Goal: Transaction & Acquisition: Download file/media

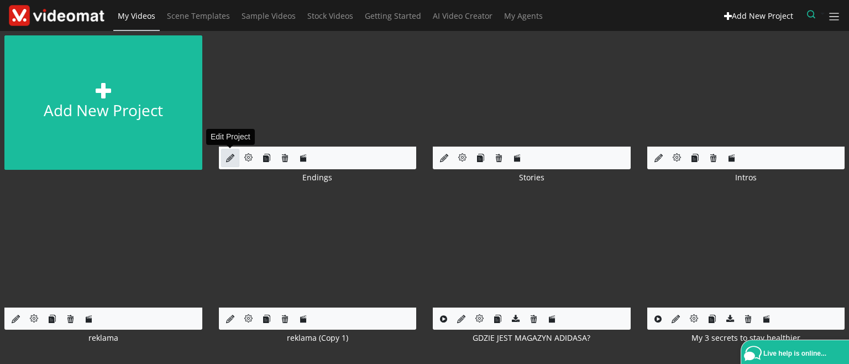
click at [227, 163] on link at bounding box center [230, 158] width 18 height 18
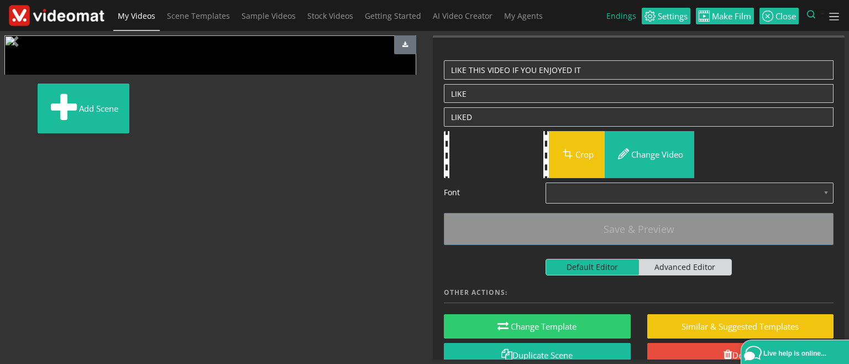
scroll to position [107, 0]
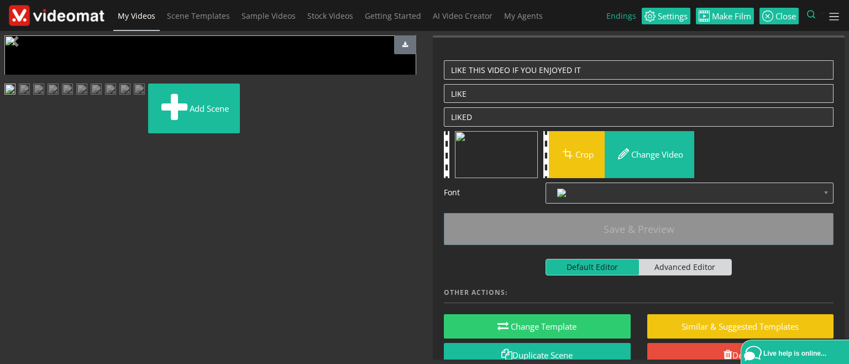
click at [44, 97] on img at bounding box center [38, 90] width 11 height 14
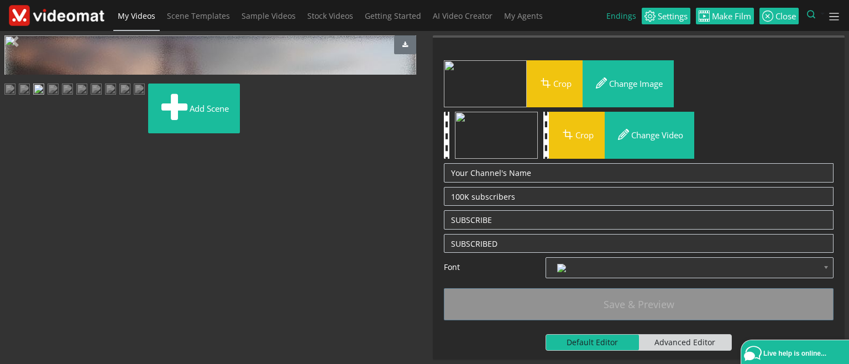
click at [102, 97] on img at bounding box center [96, 90] width 11 height 14
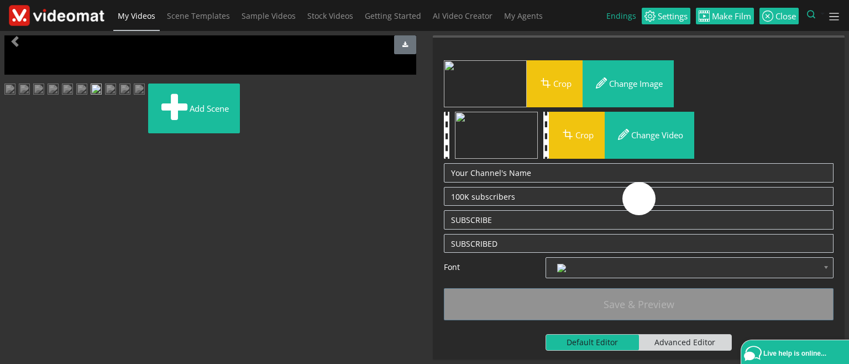
scroll to position [80, 0]
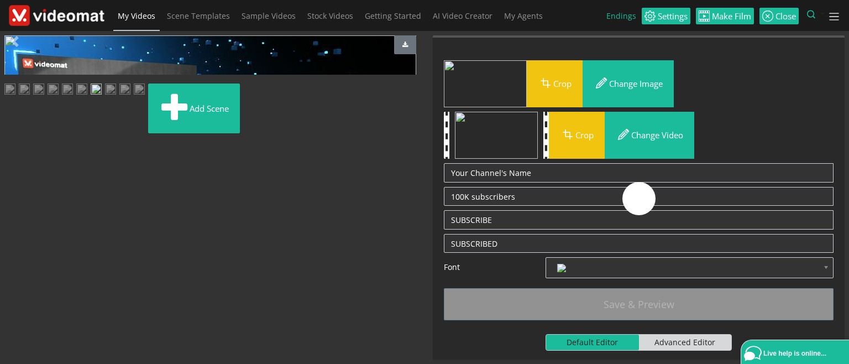
click at [62, 138] on li at bounding box center [55, 110] width 14 height 54
click at [116, 97] on img at bounding box center [110, 90] width 11 height 14
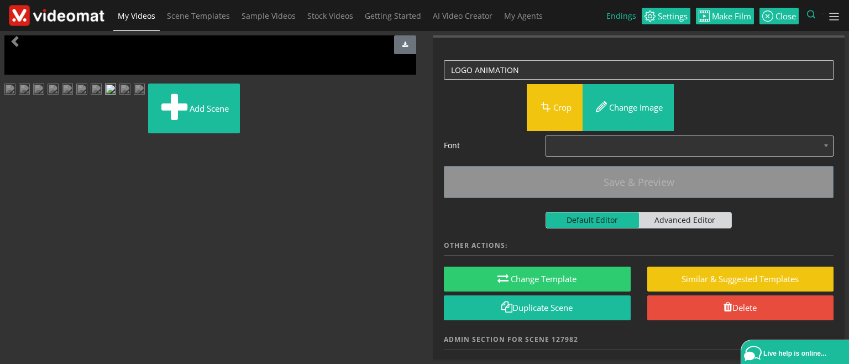
scroll to position [107, 0]
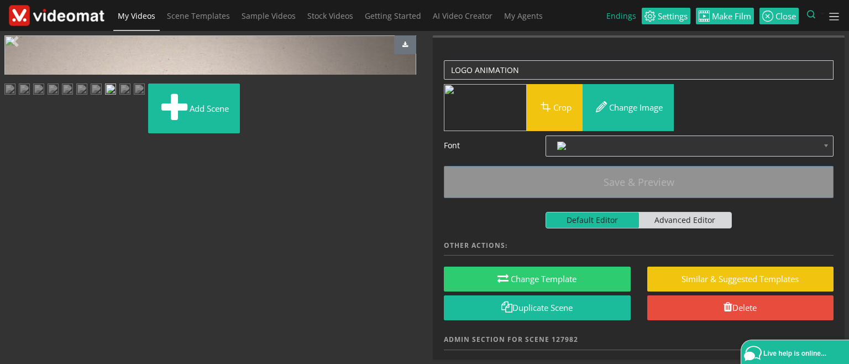
click at [134, 97] on img at bounding box center [139, 90] width 11 height 14
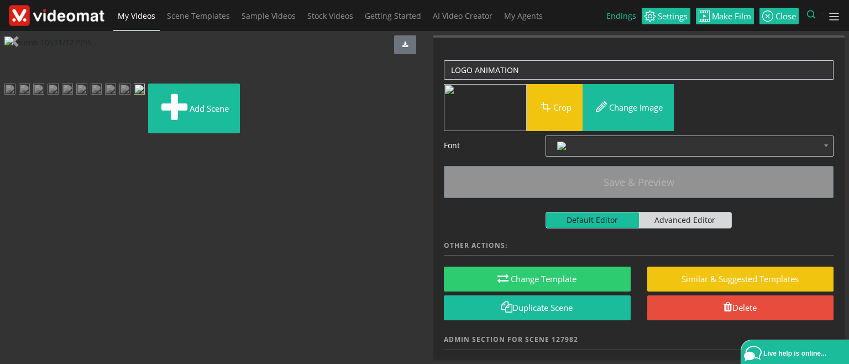
scroll to position [80, 0]
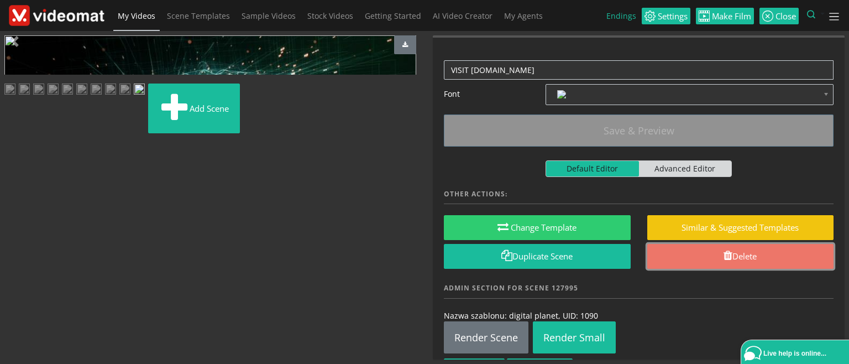
click at [752, 257] on link "Delete" at bounding box center [740, 256] width 187 height 25
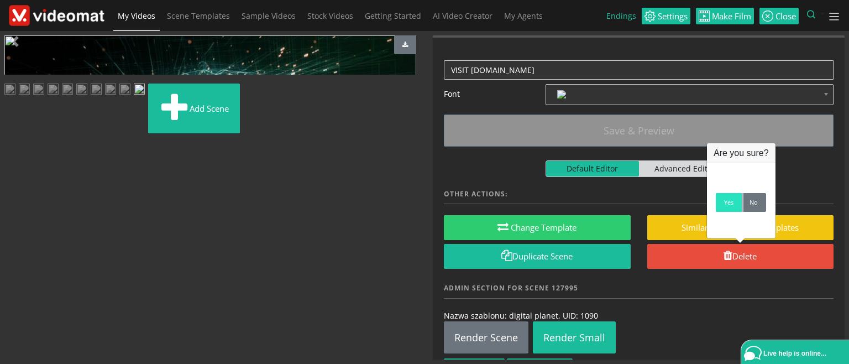
click at [724, 207] on link "Yes" at bounding box center [729, 202] width 26 height 19
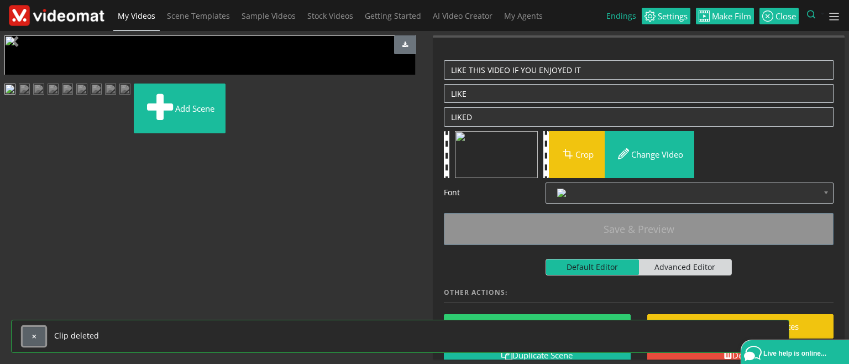
click at [36, 337] on button "button" at bounding box center [34, 336] width 23 height 19
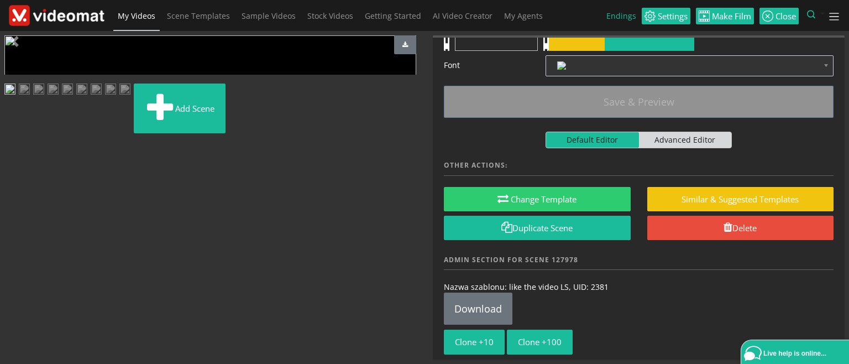
scroll to position [107, 0]
click at [59, 97] on img at bounding box center [53, 90] width 11 height 14
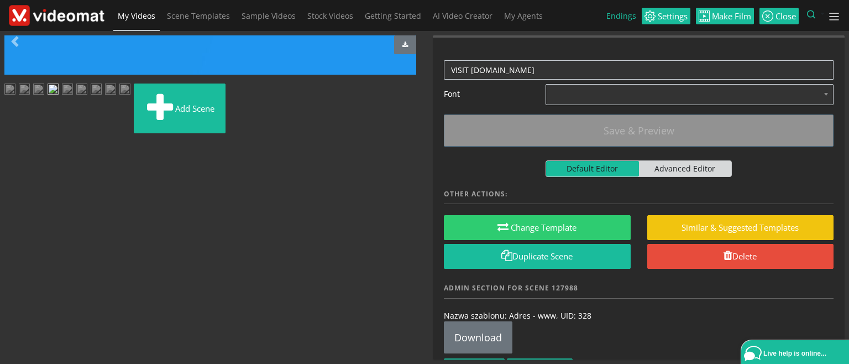
scroll to position [0, 0]
click at [18, 275] on span "Video Player" at bounding box center [15, 275] width 22 height 0
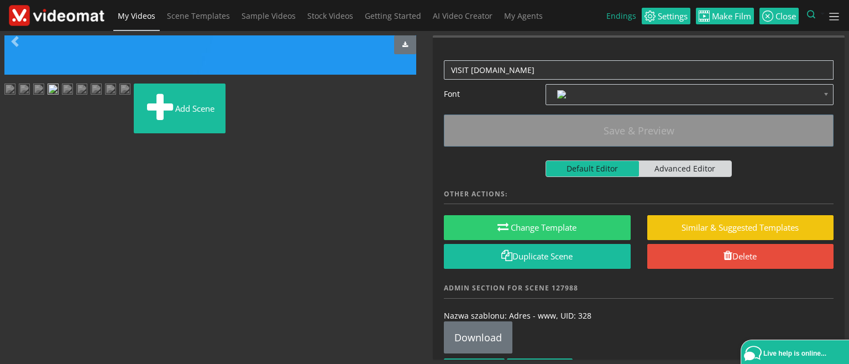
click at [18, 275] on span "Video Player" at bounding box center [15, 275] width 22 height 0
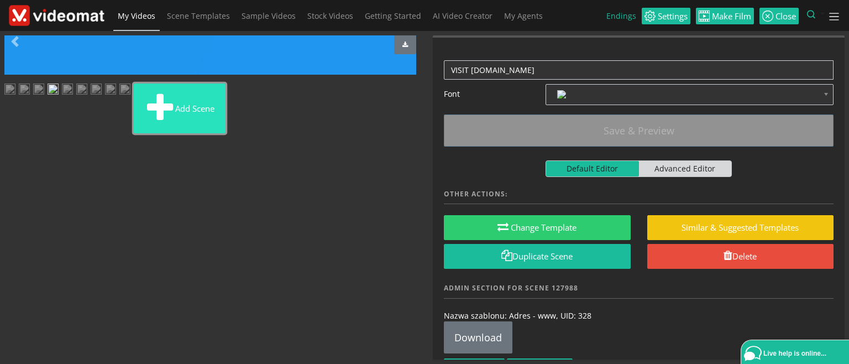
click at [145, 127] on span at bounding box center [160, 109] width 30 height 38
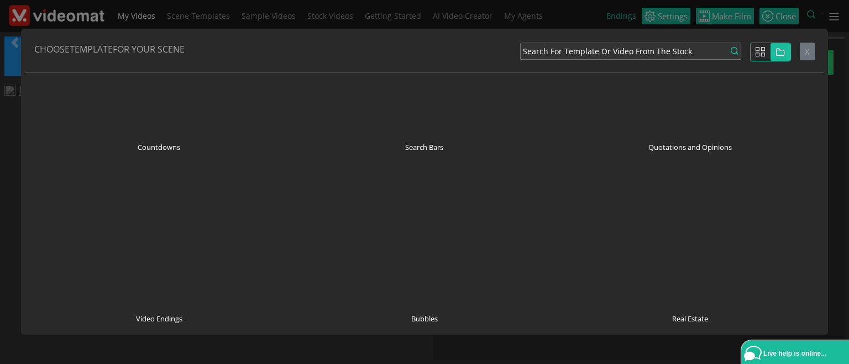
scroll to position [2291, 0]
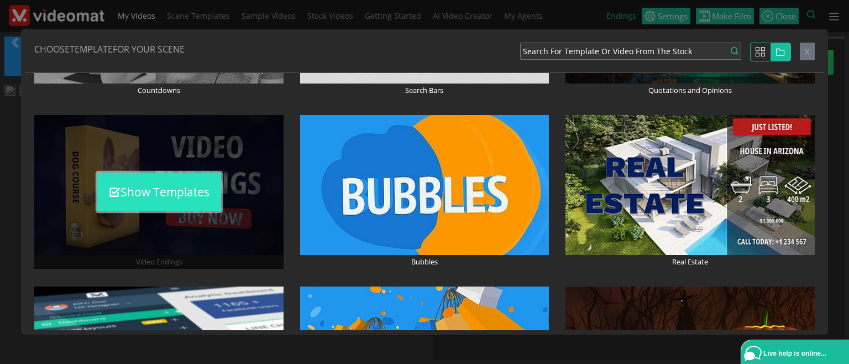
click at [173, 197] on button "Show Templates" at bounding box center [159, 191] width 124 height 39
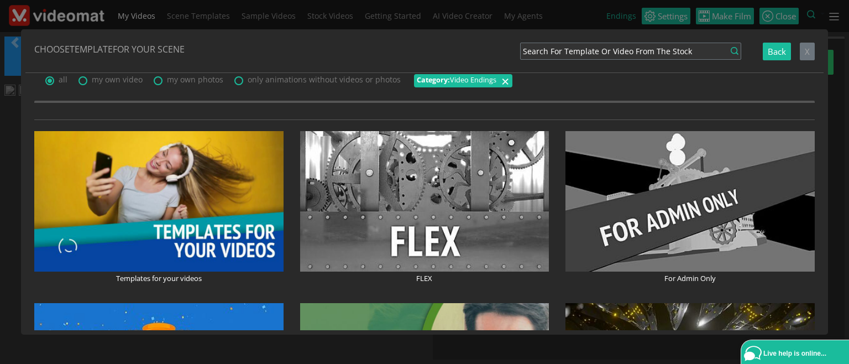
scroll to position [0, 0]
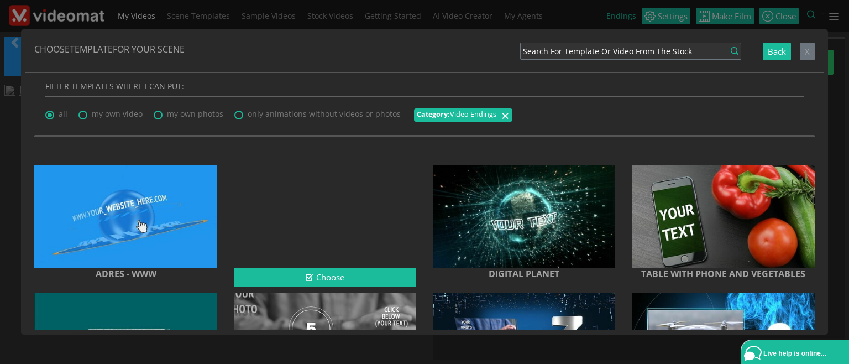
click at [286, 222] on div at bounding box center [325, 216] width 182 height 103
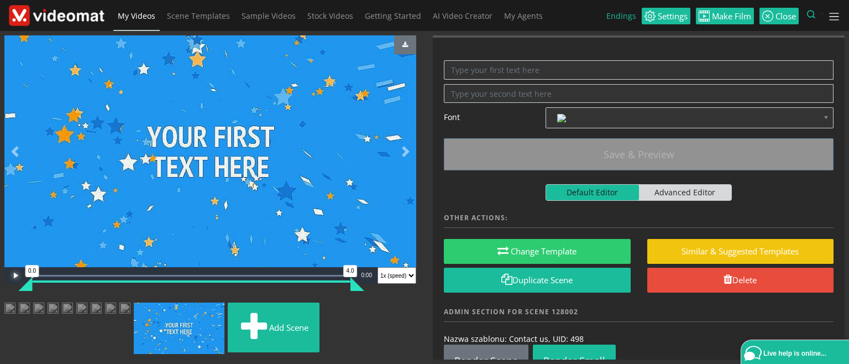
click at [14, 275] on span "Video Player" at bounding box center [15, 275] width 22 height 0
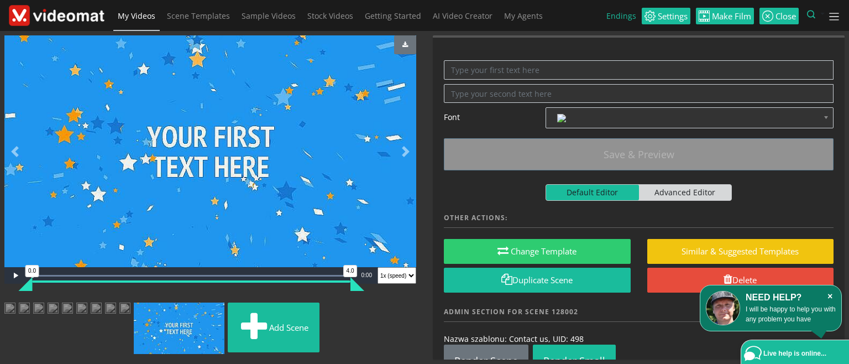
click at [830, 296] on icon "×" at bounding box center [830, 296] width 12 height 11
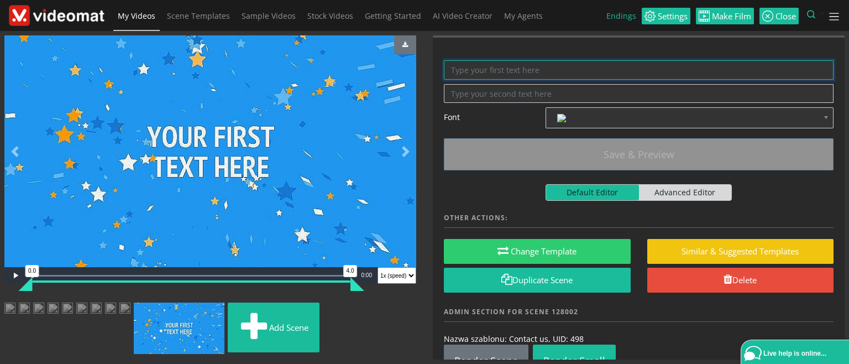
click at [481, 71] on textarea at bounding box center [639, 69] width 390 height 19
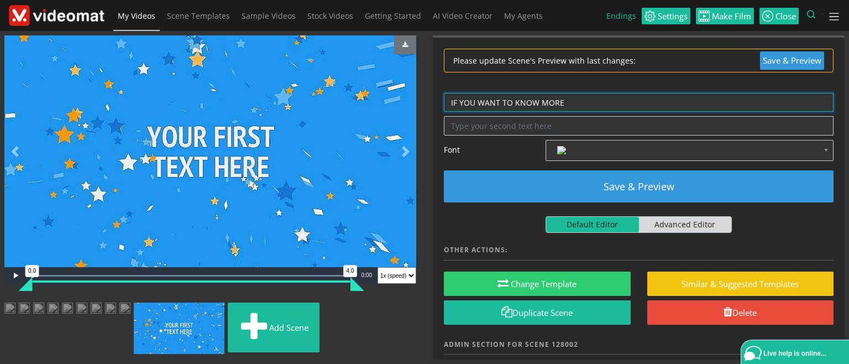
type textarea "IF YOU WANT TO KNOW MORE"
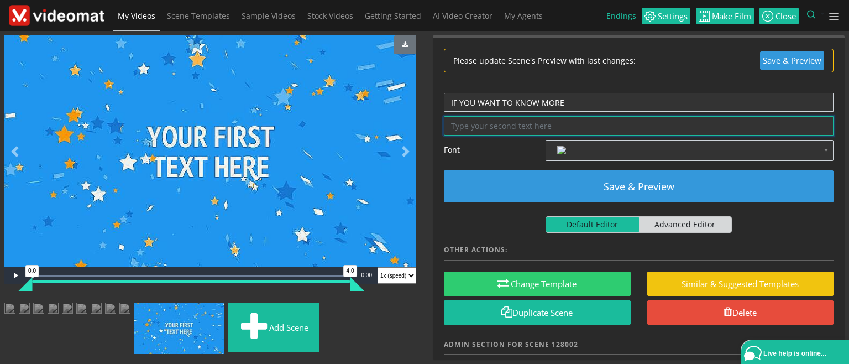
click at [487, 129] on textarea at bounding box center [639, 125] width 390 height 19
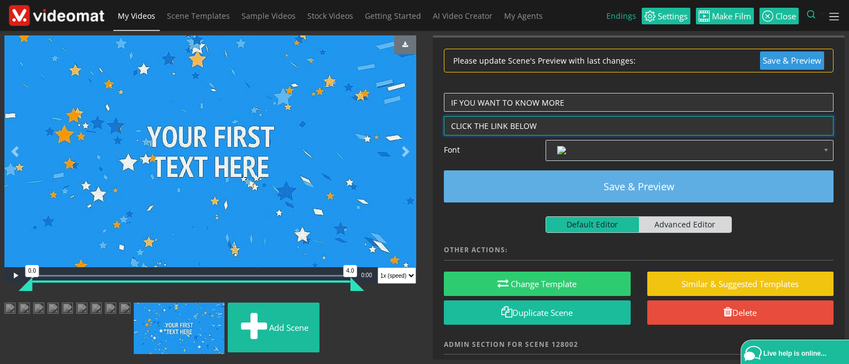
type textarea "CLICK THE LINK BELOW"
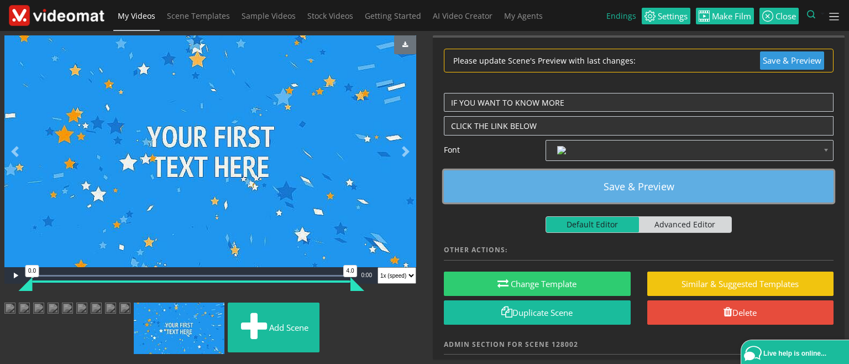
click at [670, 188] on button "Save & Preview" at bounding box center [639, 186] width 390 height 32
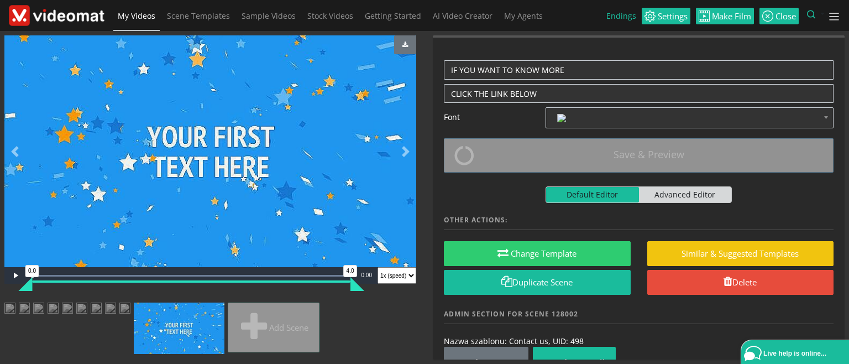
scroll to position [0, 0]
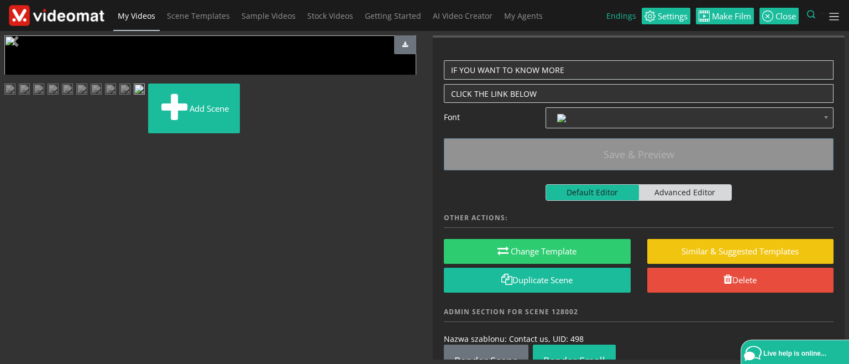
click at [12, 275] on span "Video Player" at bounding box center [15, 275] width 22 height 0
click at [694, 194] on span "Advanced Editor" at bounding box center [685, 192] width 93 height 15
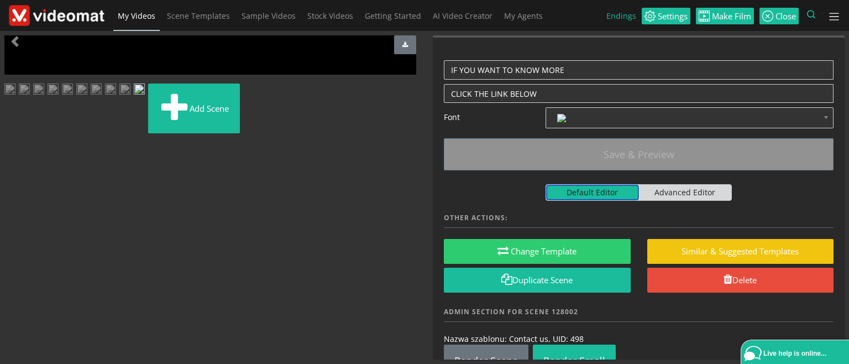
click at [553, 191] on input "Default Editor Advanced Editor" at bounding box center [548, 187] width 7 height 7
checkbox input "true"
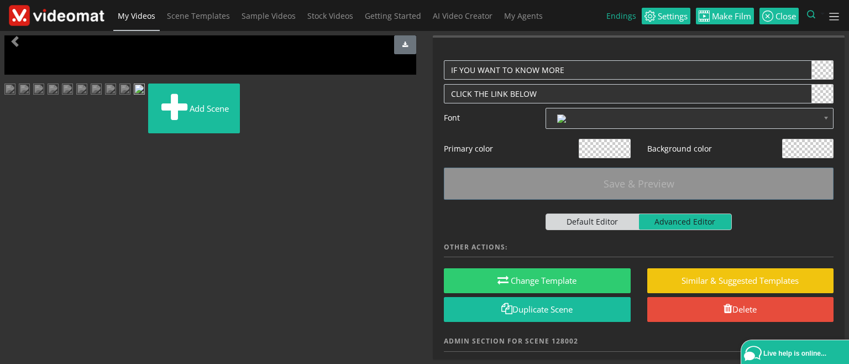
click at [810, 146] on span at bounding box center [807, 148] width 51 height 18
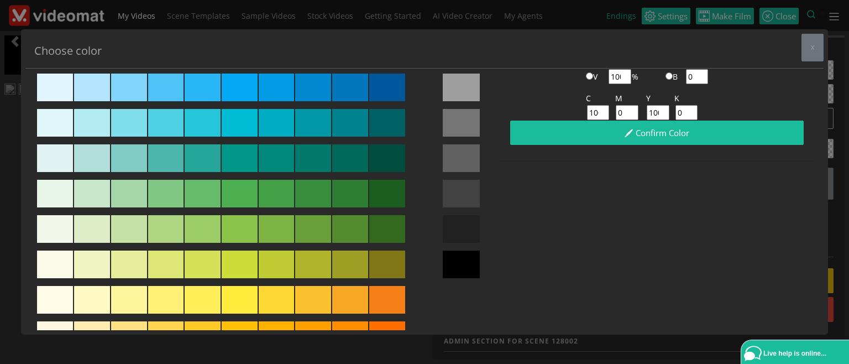
scroll to position [127, 0]
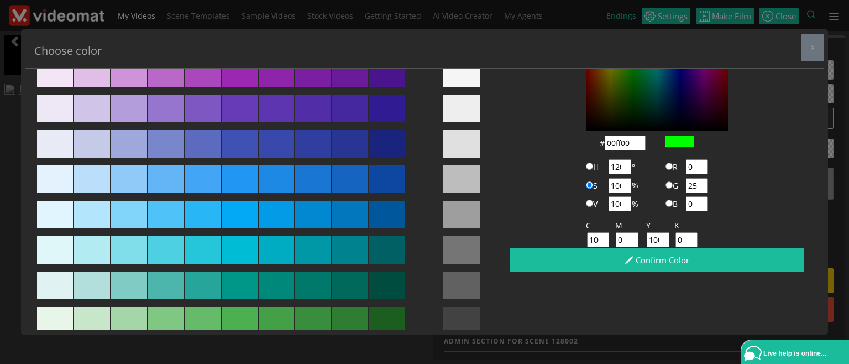
click at [390, 144] on div at bounding box center [387, 144] width 36 height 28
type input "#1a237e"
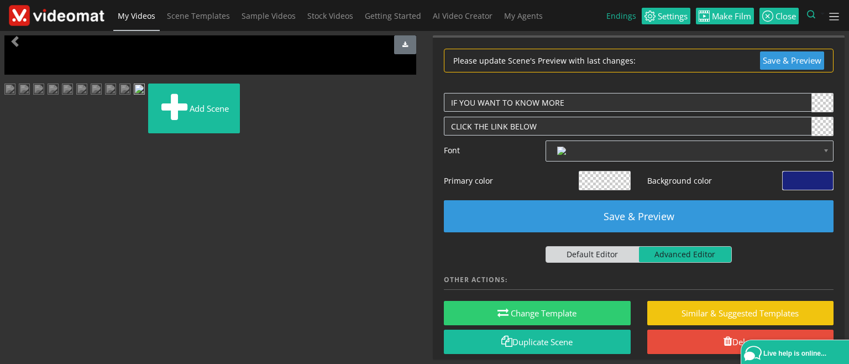
click at [590, 185] on span at bounding box center [604, 180] width 51 height 18
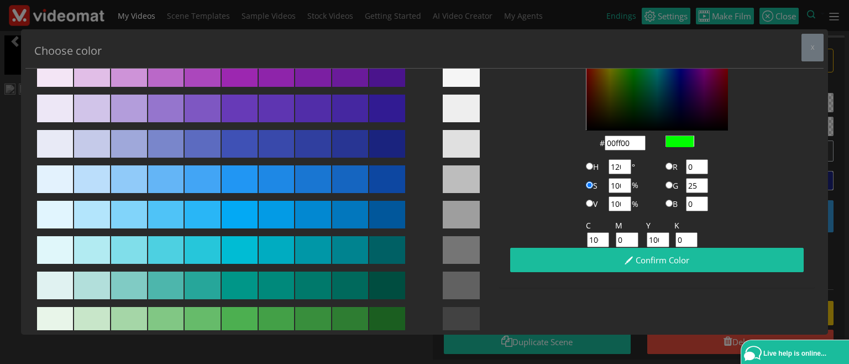
click at [322, 182] on div at bounding box center [313, 179] width 36 height 28
type input "#1976d2"
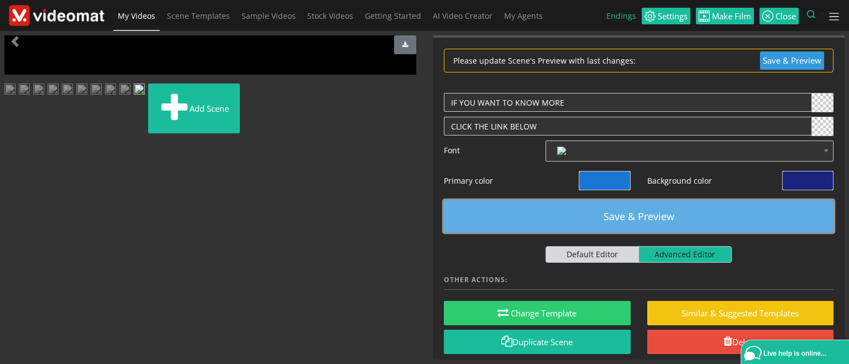
click at [611, 217] on button "Save & Preview" at bounding box center [639, 216] width 390 height 32
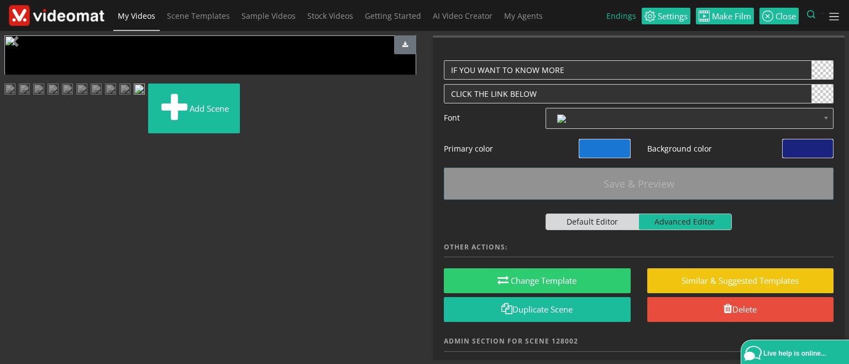
click at [12, 275] on span "Video Player" at bounding box center [15, 275] width 22 height 0
click at [812, 149] on span at bounding box center [807, 148] width 51 height 18
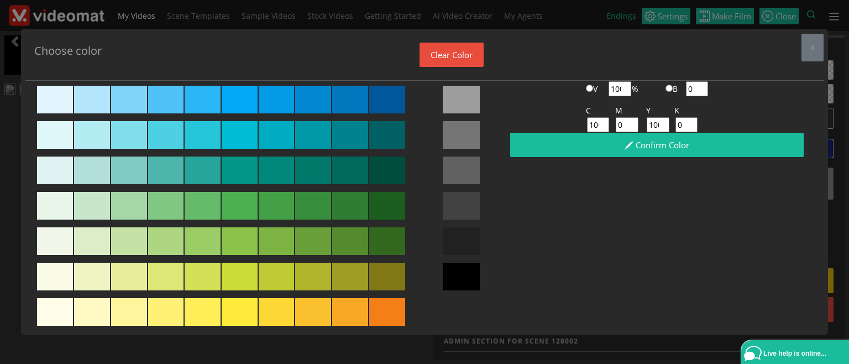
scroll to position [254, 0]
click at [458, 237] on div at bounding box center [461, 241] width 37 height 28
type input "#212121"
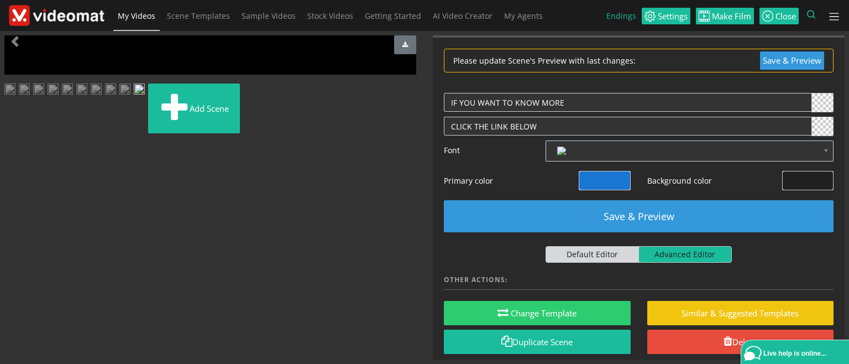
click at [596, 182] on span at bounding box center [604, 180] width 51 height 18
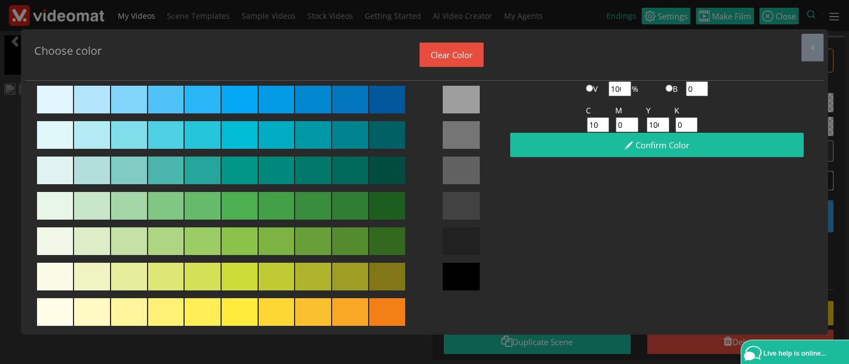
click at [465, 175] on div at bounding box center [461, 170] width 37 height 28
type input "#616161"
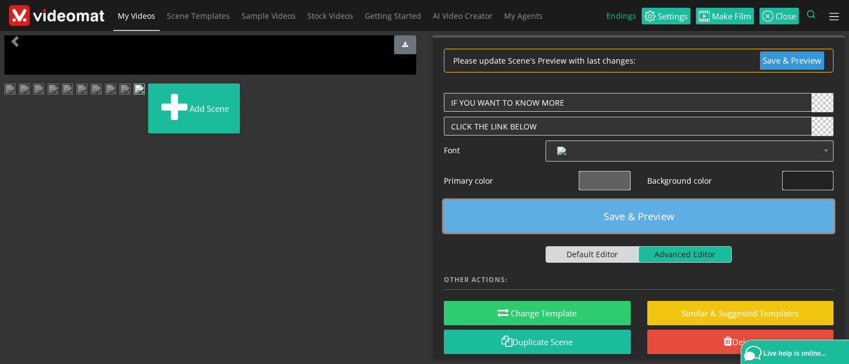
click at [622, 209] on button "Save & Preview" at bounding box center [639, 216] width 390 height 32
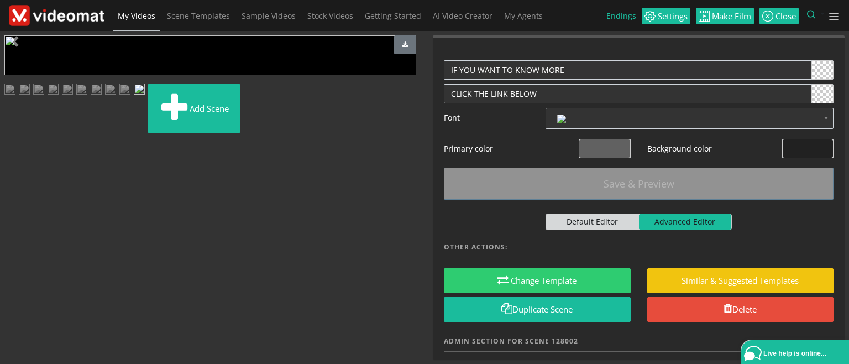
click at [798, 152] on span at bounding box center [807, 148] width 51 height 18
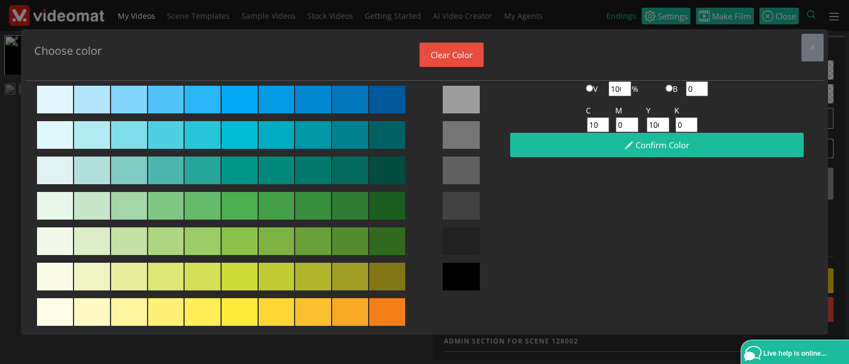
scroll to position [382, 0]
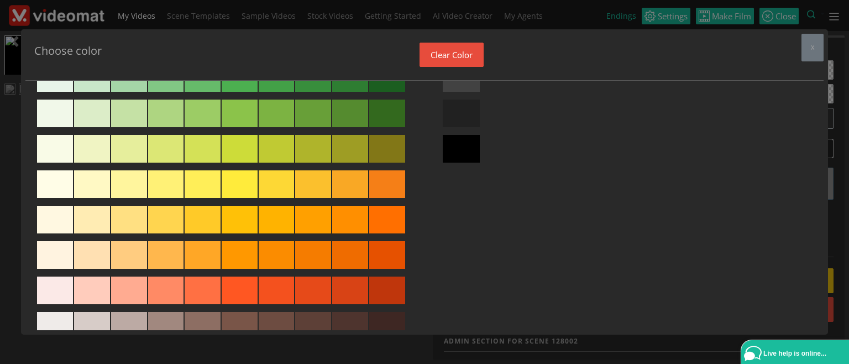
click at [386, 293] on div at bounding box center [387, 290] width 36 height 28
type input "#bf360c"
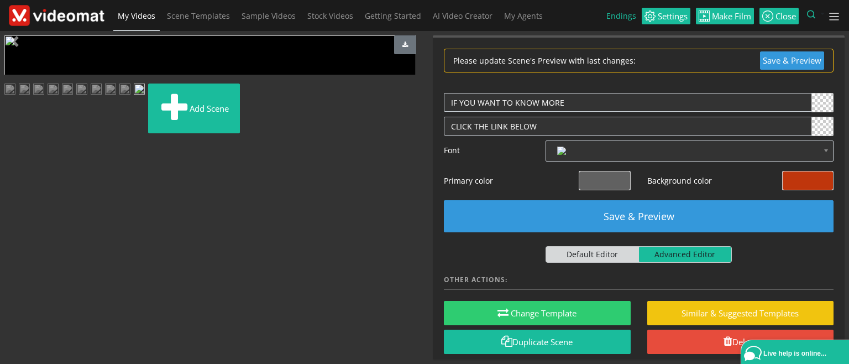
click at [605, 180] on span at bounding box center [604, 180] width 51 height 18
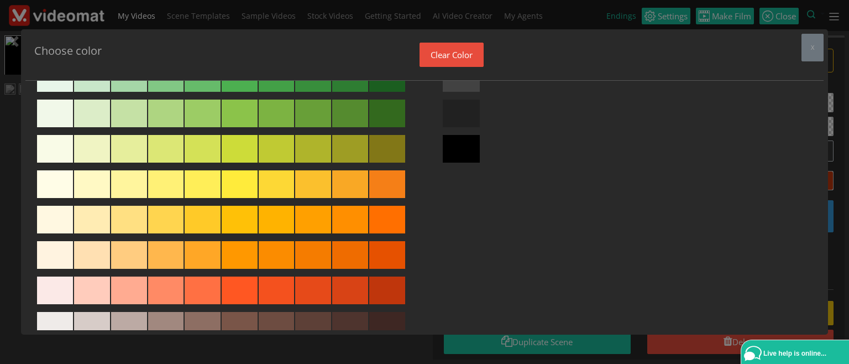
click at [276, 255] on div at bounding box center [277, 255] width 36 height 28
type input "#fb8c00"
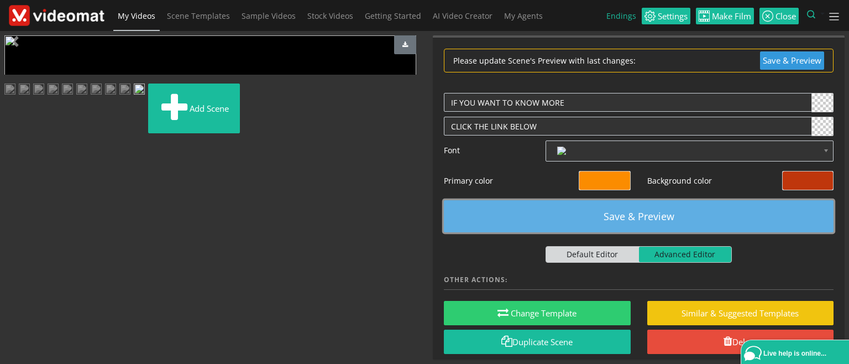
click at [609, 215] on button "Save & Preview" at bounding box center [639, 216] width 390 height 32
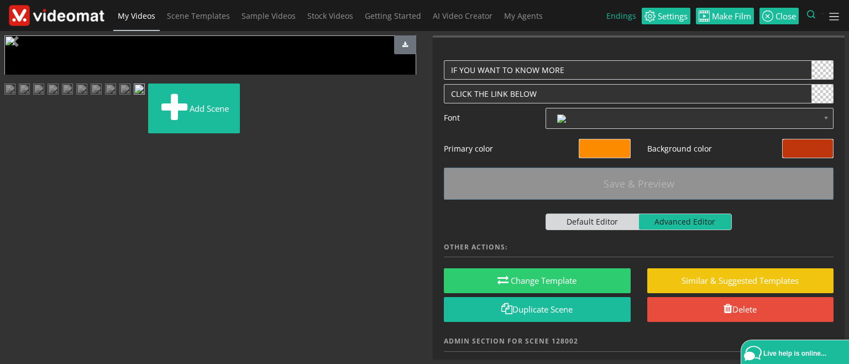
click at [15, 275] on span "Video Player" at bounding box center [15, 275] width 22 height 0
click at [800, 145] on span at bounding box center [807, 148] width 51 height 18
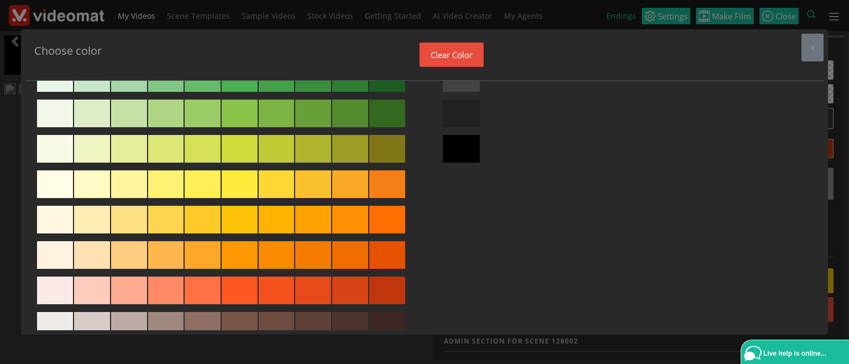
click at [383, 152] on div at bounding box center [387, 149] width 36 height 28
type input "#827717"
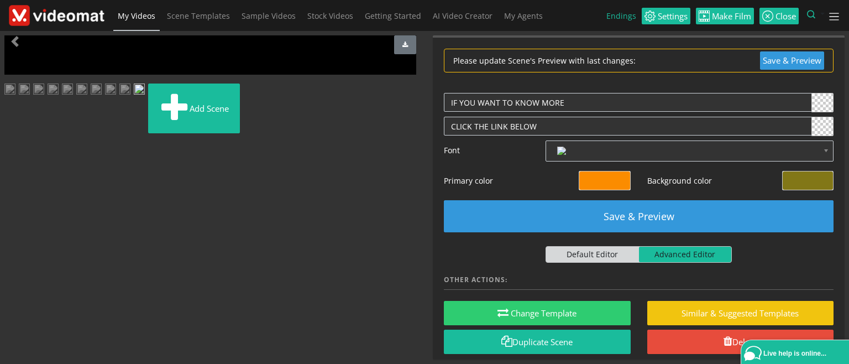
click at [615, 187] on span at bounding box center [604, 180] width 51 height 18
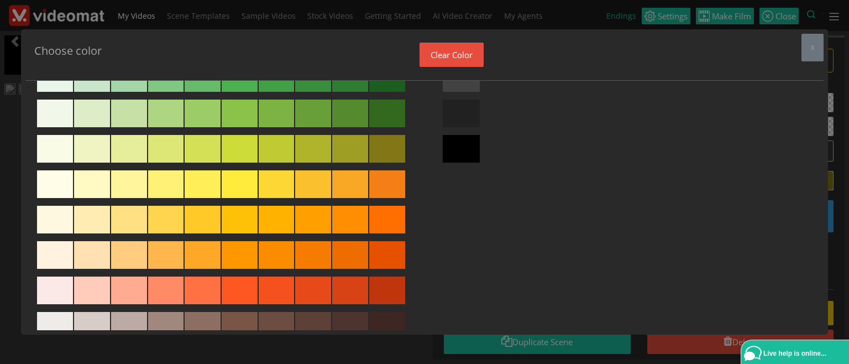
click at [275, 153] on div at bounding box center [277, 149] width 36 height 28
type input "#c0ca33"
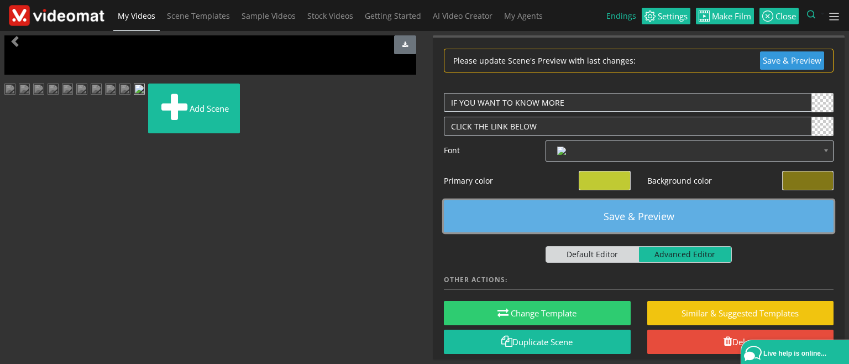
click at [614, 213] on button "Save & Preview" at bounding box center [639, 216] width 390 height 32
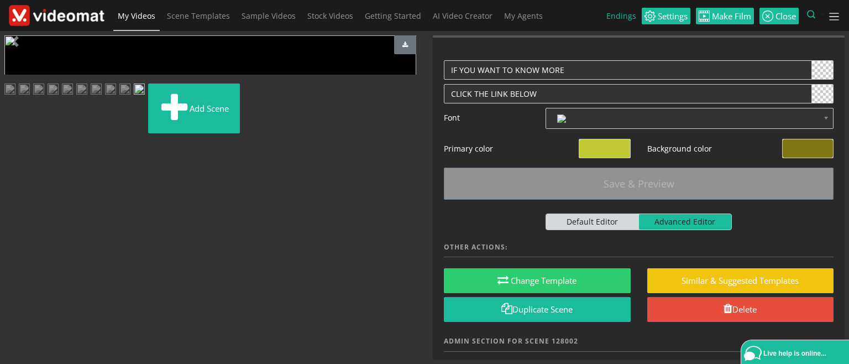
click at [12, 275] on span "Video Player" at bounding box center [15, 275] width 22 height 0
click at [119, 97] on img at bounding box center [124, 90] width 11 height 14
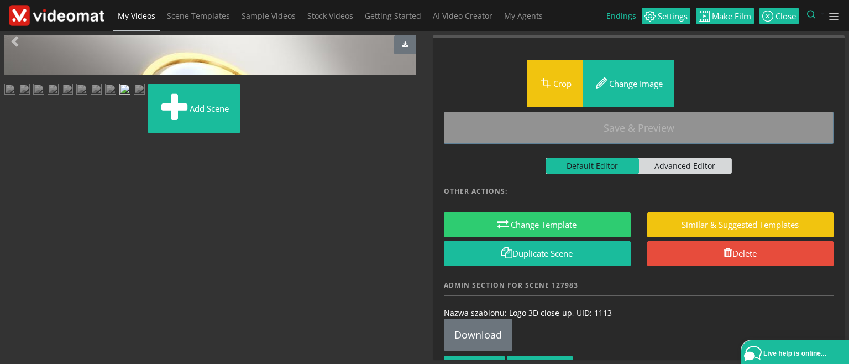
scroll to position [0, 0]
click at [17, 275] on span "Video Player" at bounding box center [15, 275] width 22 height 0
click at [145, 97] on img at bounding box center [139, 90] width 11 height 14
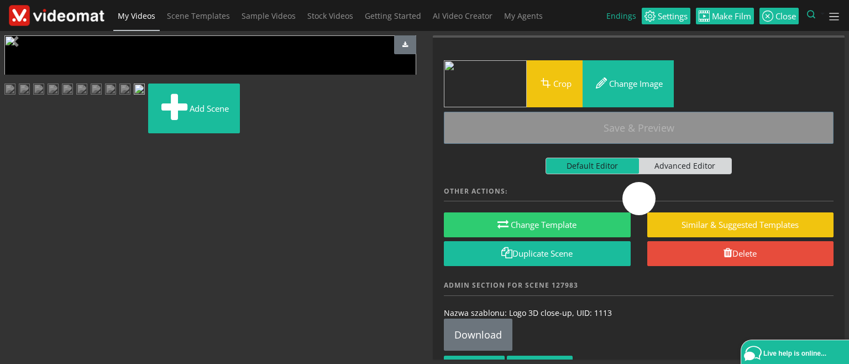
scroll to position [0, 0]
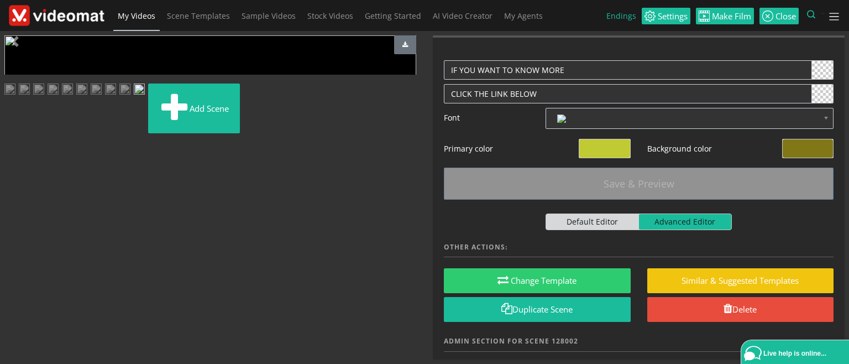
click at [14, 275] on span "Video Player" at bounding box center [15, 275] width 22 height 0
click at [800, 148] on span at bounding box center [807, 148] width 51 height 18
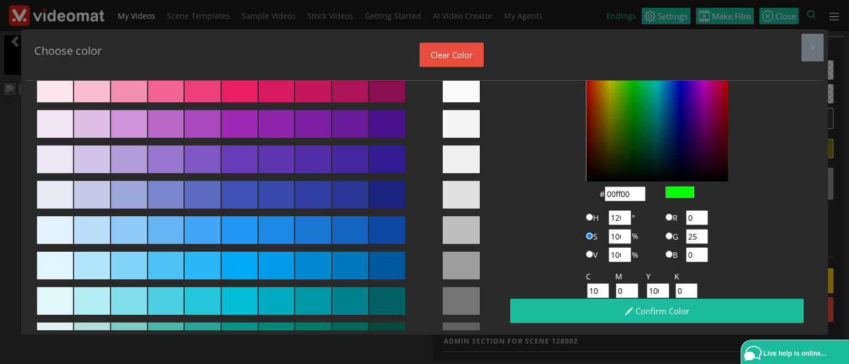
scroll to position [127, 0]
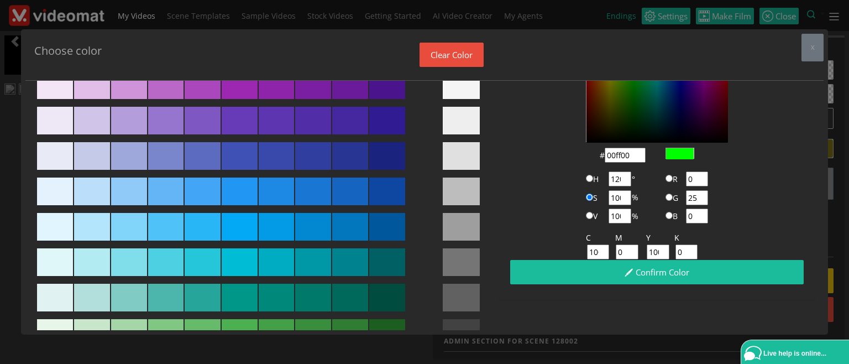
click at [383, 194] on div at bounding box center [387, 191] width 36 height 28
type input "#0d47a1"
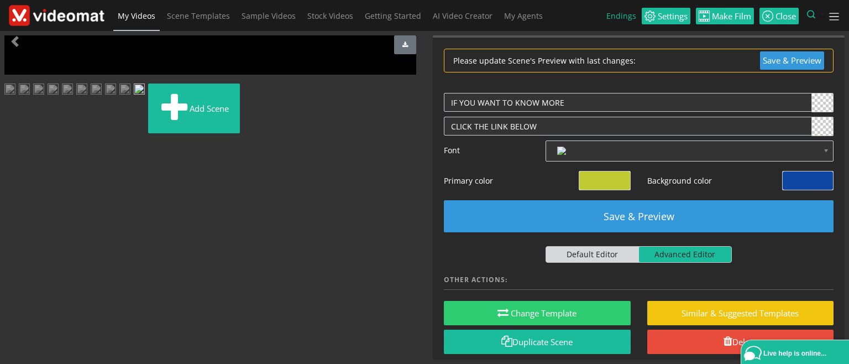
click at [601, 176] on span at bounding box center [604, 180] width 51 height 18
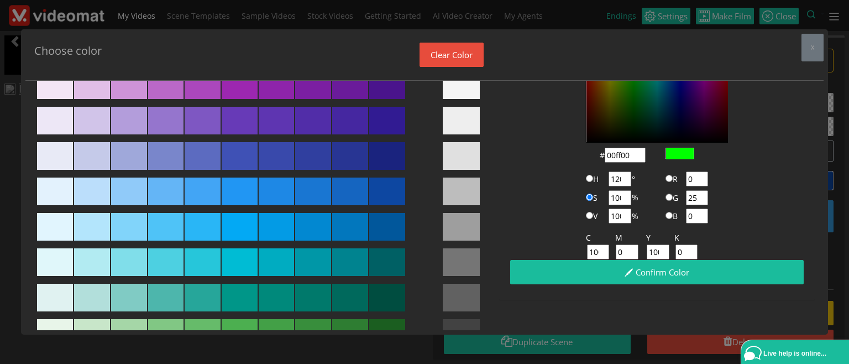
click at [203, 196] on div at bounding box center [203, 191] width 36 height 28
type input "#42a5f5"
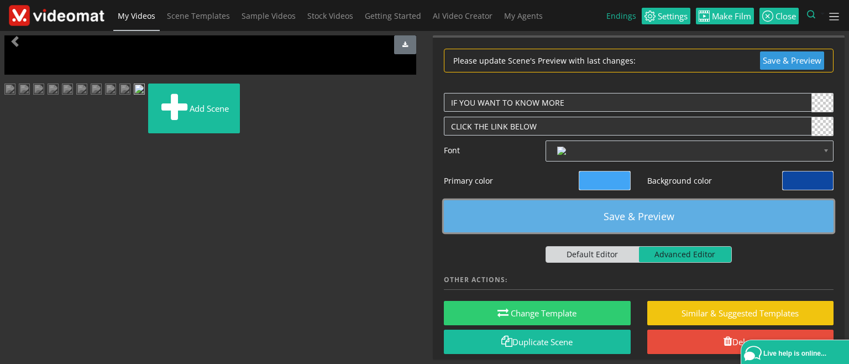
click at [650, 216] on button "Save & Preview" at bounding box center [639, 216] width 390 height 32
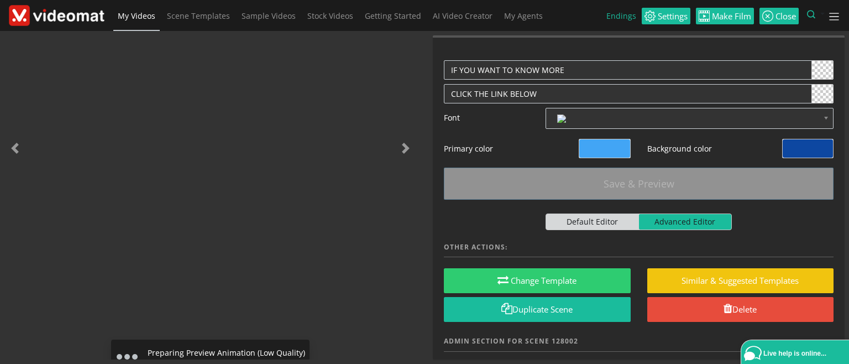
scroll to position [0, 0]
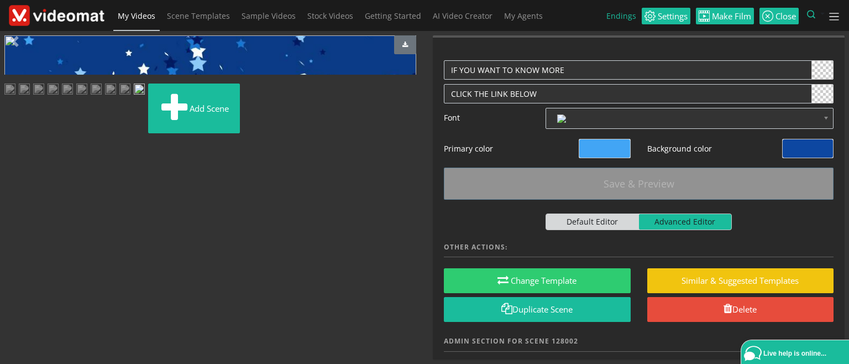
click at [14, 275] on span "Video Player" at bounding box center [15, 275] width 22 height 0
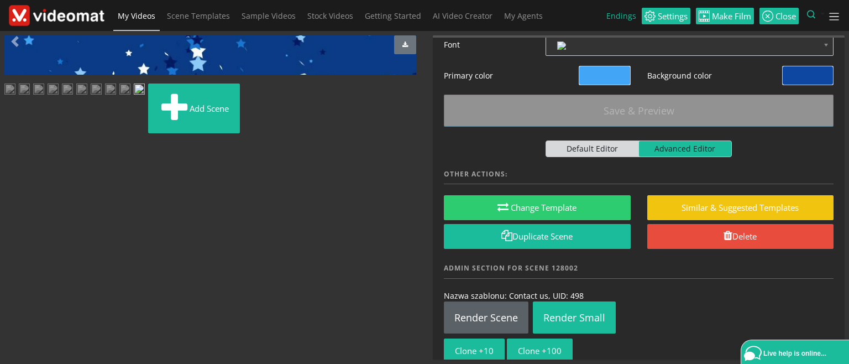
scroll to position [111, 0]
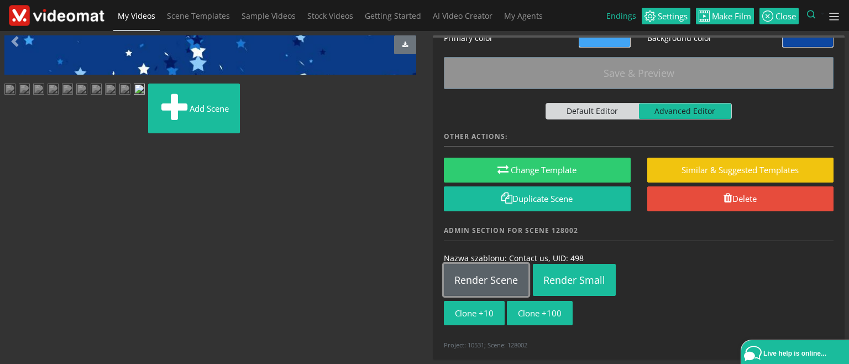
click at [485, 280] on link "Render Scene" at bounding box center [486, 280] width 85 height 32
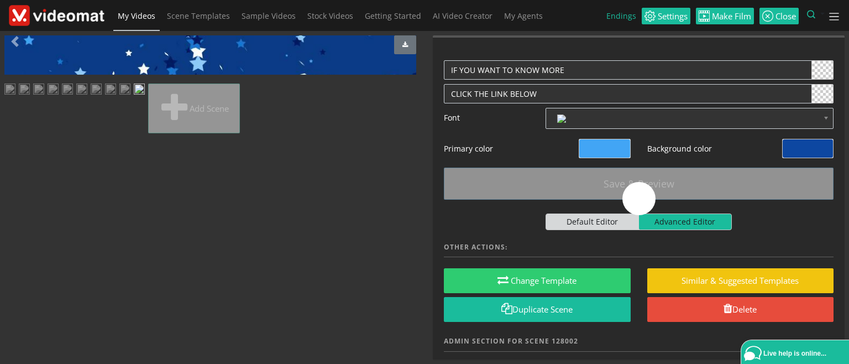
scroll to position [0, 0]
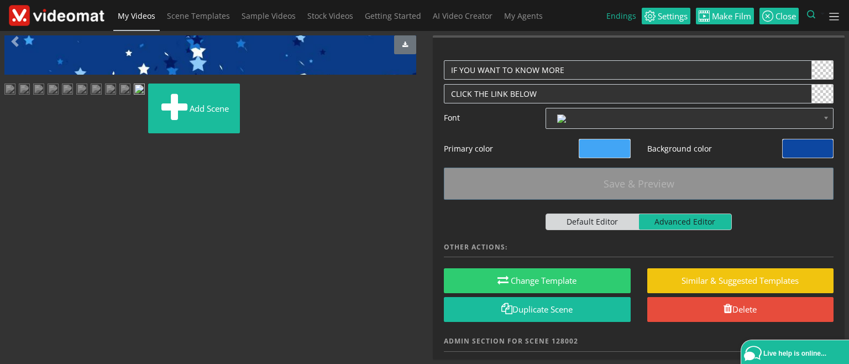
click at [15, 97] on img at bounding box center [9, 90] width 11 height 14
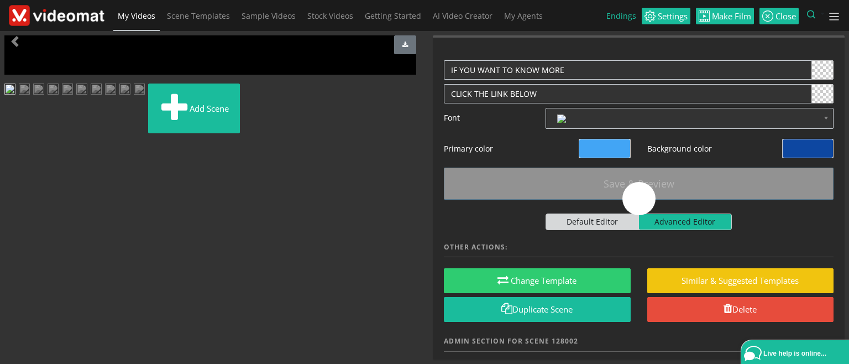
scroll to position [107, 0]
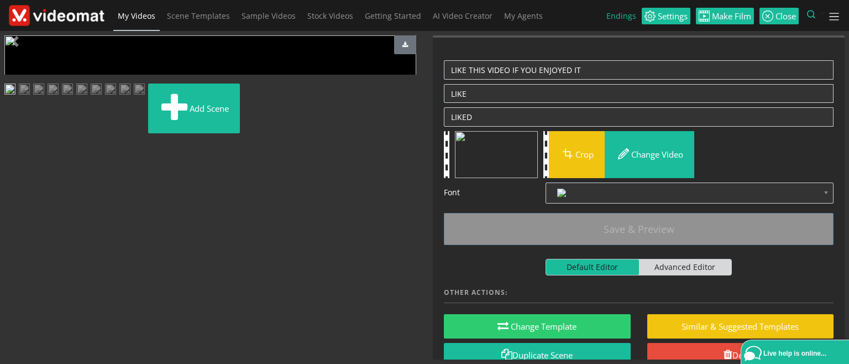
click at [145, 97] on img at bounding box center [139, 90] width 11 height 14
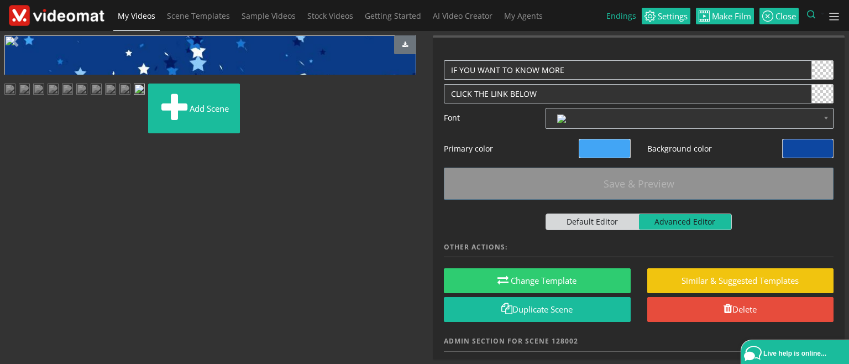
scroll to position [85, 0]
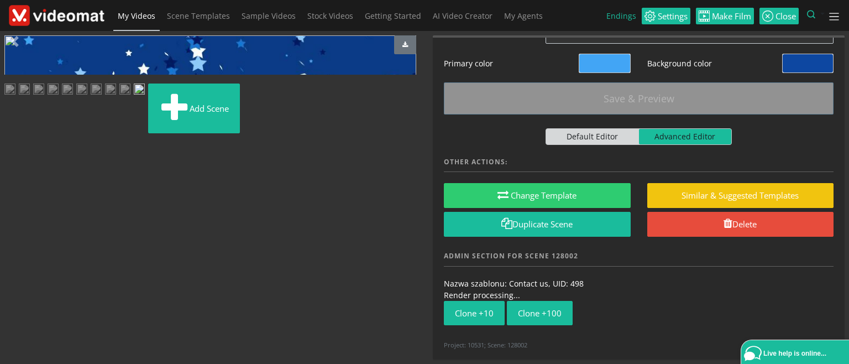
click at [15, 97] on img at bounding box center [9, 90] width 11 height 14
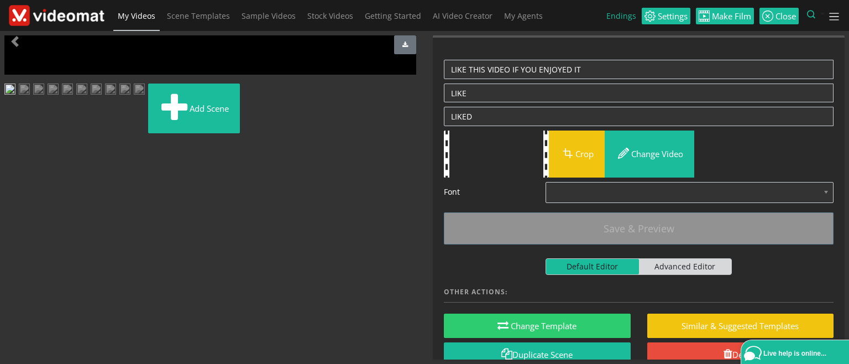
scroll to position [0, 0]
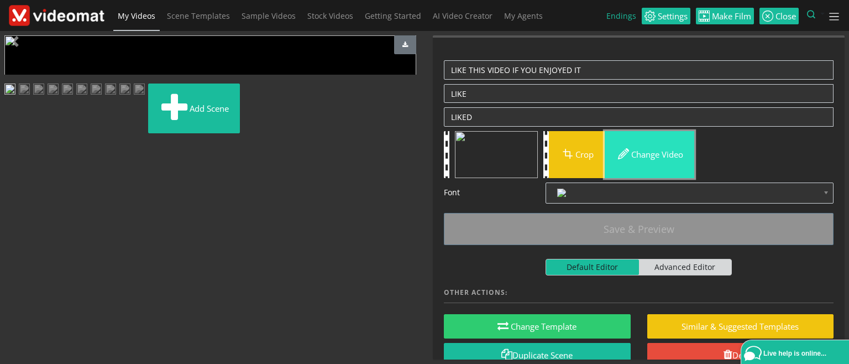
click at [661, 153] on button "Change video" at bounding box center [649, 154] width 90 height 47
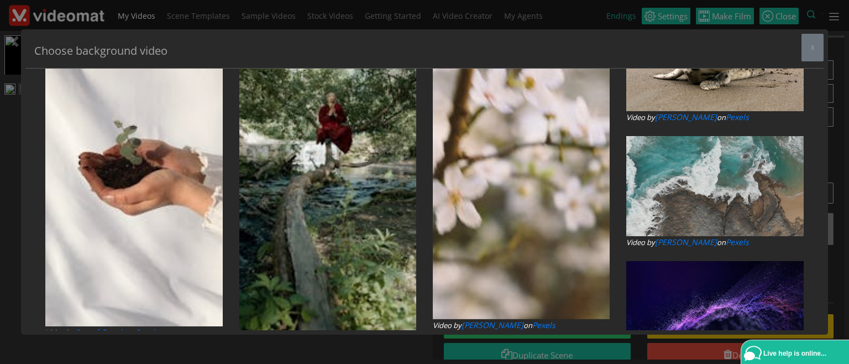
type input "[PERSON_NAME]"
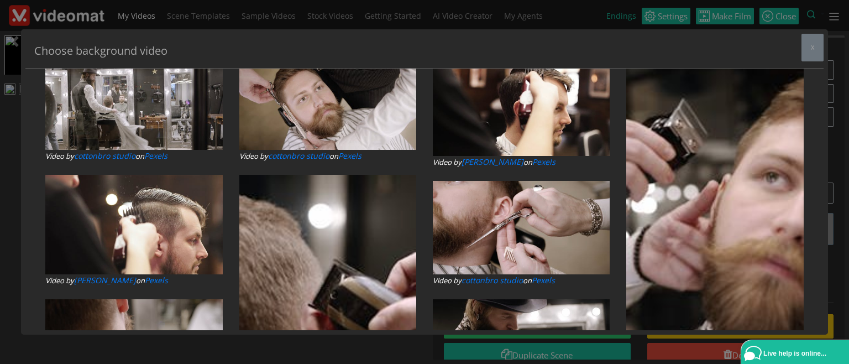
scroll to position [127, 0]
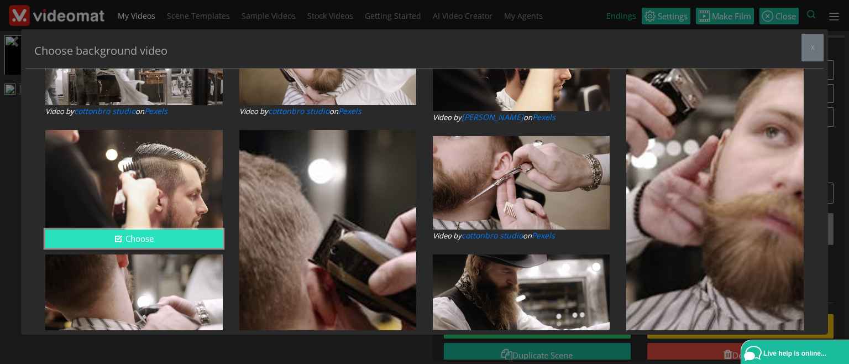
click at [173, 239] on button "Choose" at bounding box center [133, 238] width 177 height 18
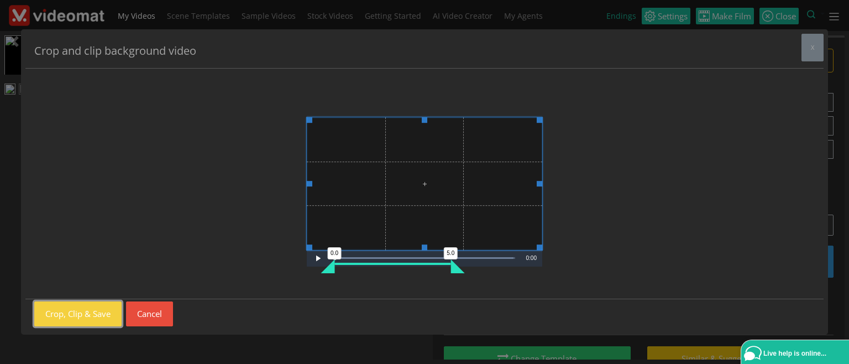
click at [68, 320] on button "Crop, Clip & Save" at bounding box center [77, 313] width 87 height 25
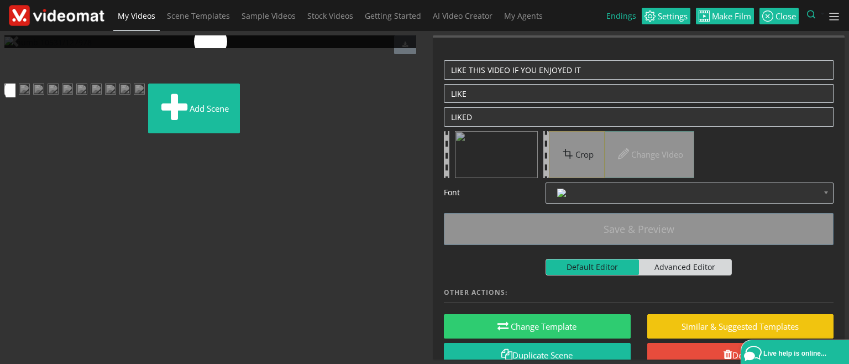
scroll to position [0, 0]
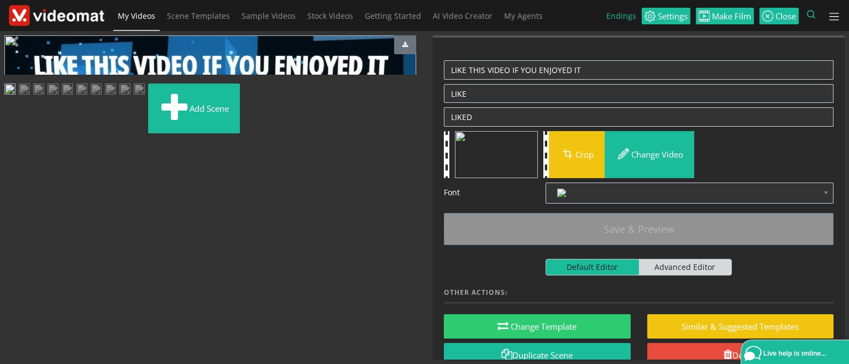
click at [13, 275] on span "Video Player" at bounding box center [15, 275] width 22 height 0
drag, startPoint x: 309, startPoint y: 290, endPoint x: 357, endPoint y: 285, distance: 48.3
click at [357, 285] on div "6.5" at bounding box center [357, 283] width 14 height 14
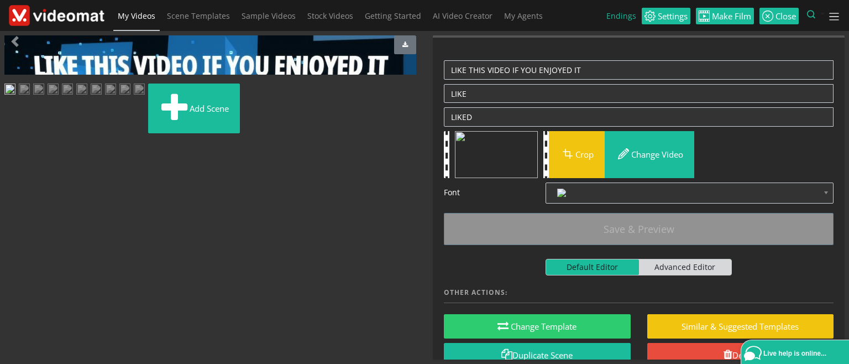
click at [13, 275] on span "Video Player" at bounding box center [15, 275] width 22 height 0
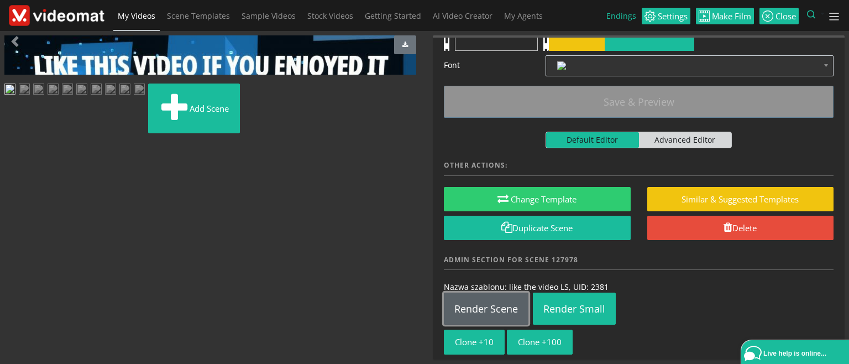
click at [493, 311] on link "Render Scene" at bounding box center [486, 308] width 85 height 32
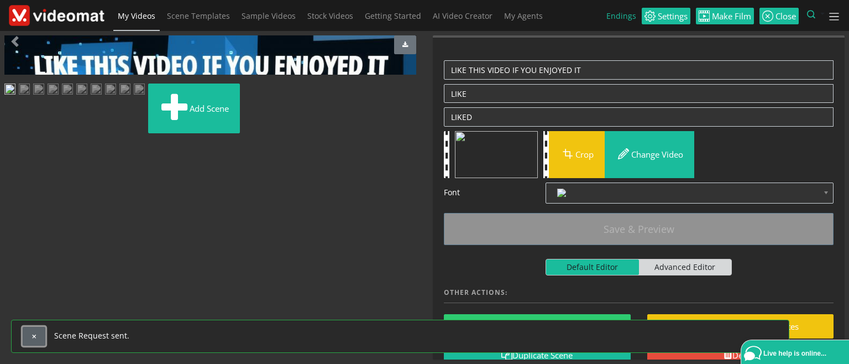
click at [38, 335] on button "button" at bounding box center [34, 336] width 23 height 19
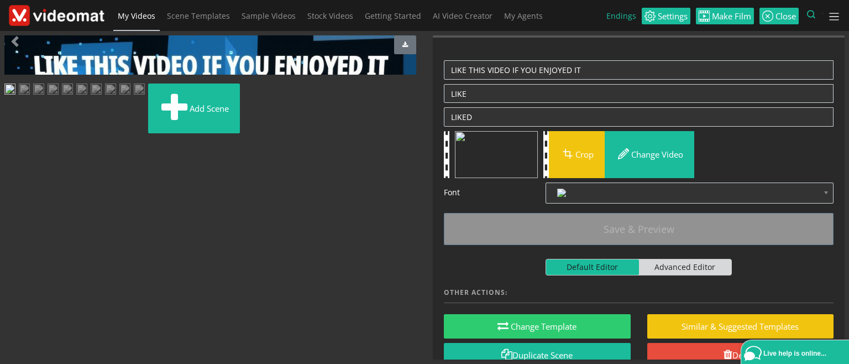
click at [30, 97] on img at bounding box center [24, 90] width 11 height 14
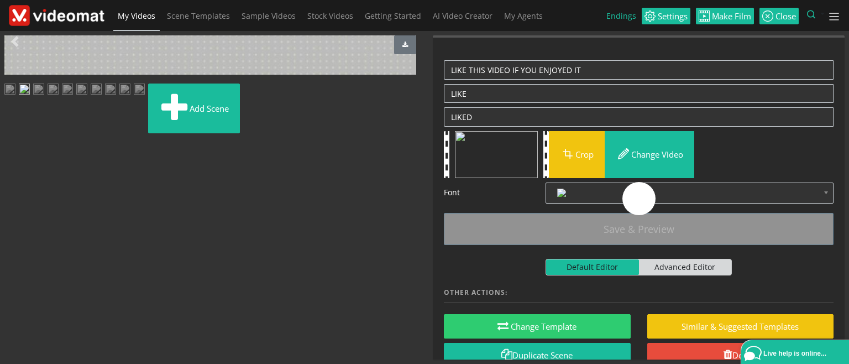
scroll to position [80, 0]
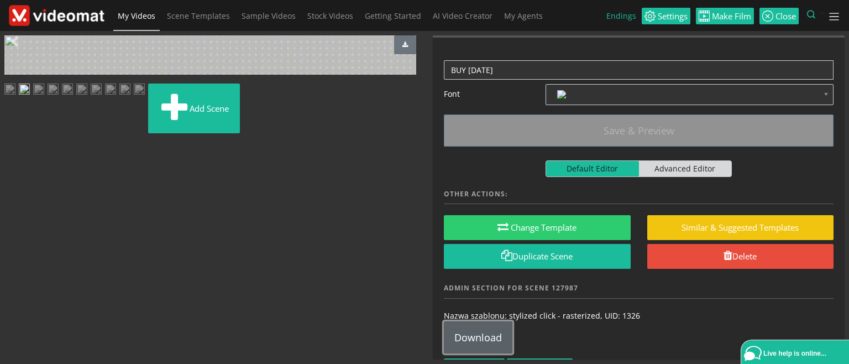
click at [494, 328] on link "Download" at bounding box center [478, 337] width 69 height 32
click at [44, 97] on img at bounding box center [38, 90] width 11 height 14
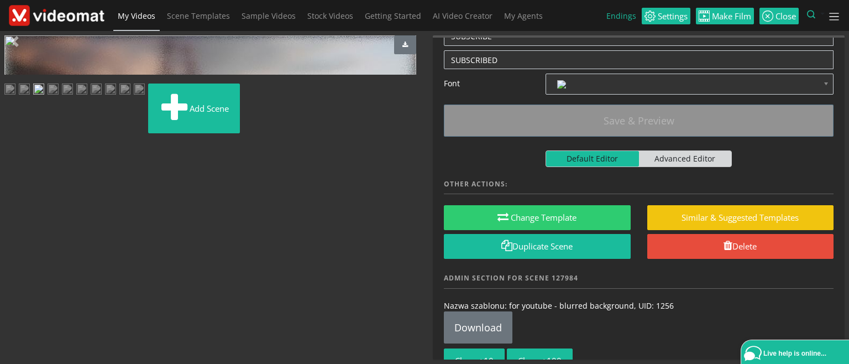
scroll to position [230, 0]
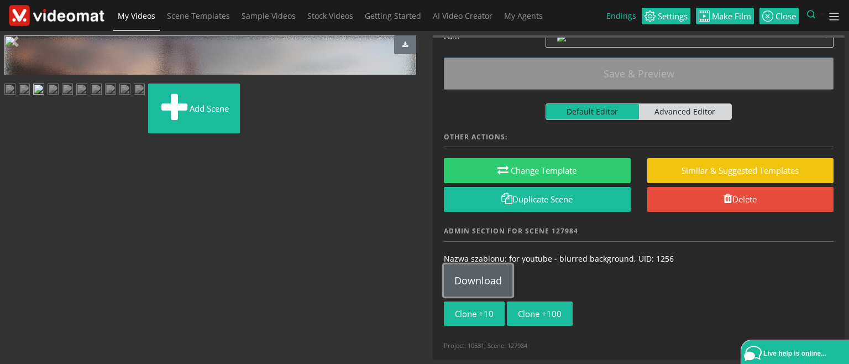
click at [476, 277] on link "Download" at bounding box center [478, 280] width 69 height 32
click at [59, 97] on img at bounding box center [53, 90] width 11 height 14
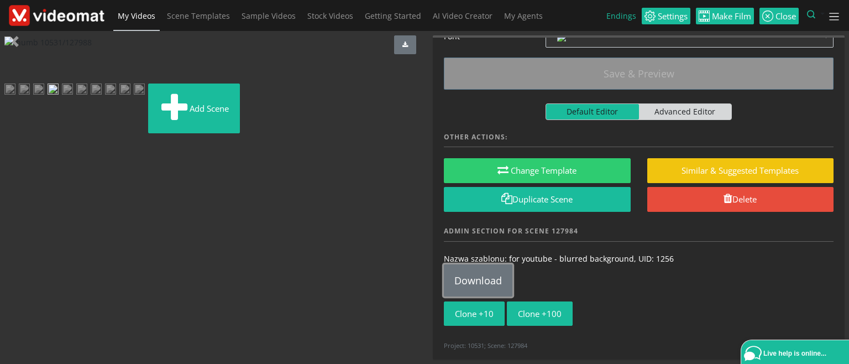
scroll to position [0, 0]
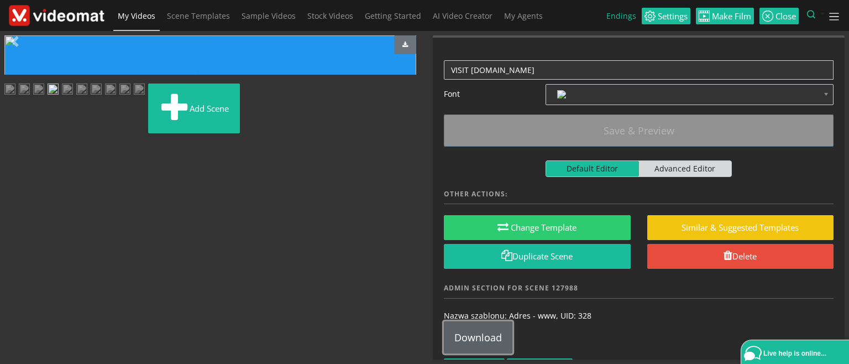
click at [471, 338] on link "Download" at bounding box center [478, 337] width 69 height 32
click at [62, 97] on img at bounding box center [67, 90] width 11 height 14
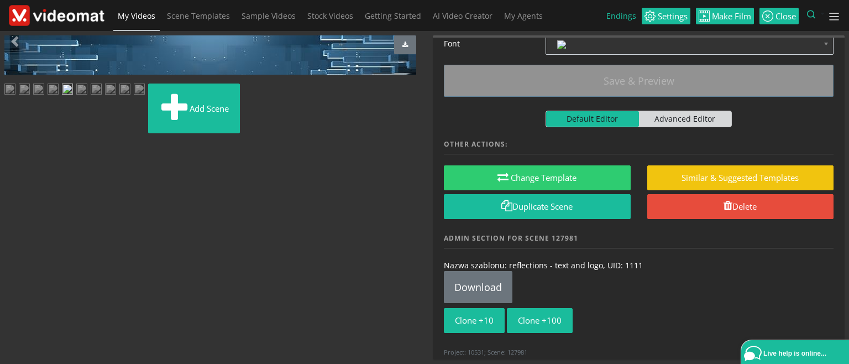
scroll to position [127, 0]
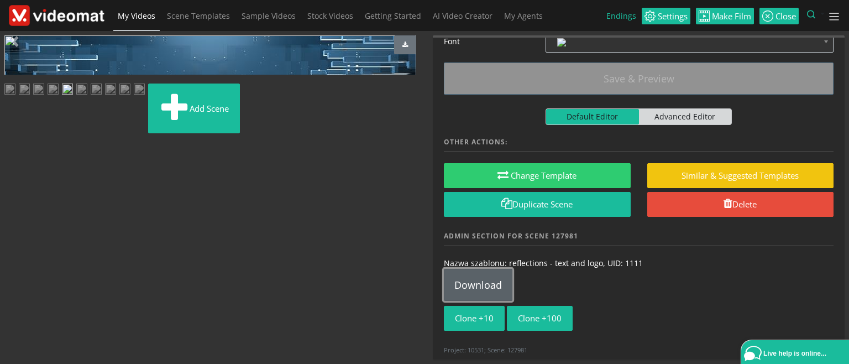
click at [479, 285] on link "Download" at bounding box center [478, 285] width 69 height 32
click at [87, 97] on img at bounding box center [81, 90] width 11 height 14
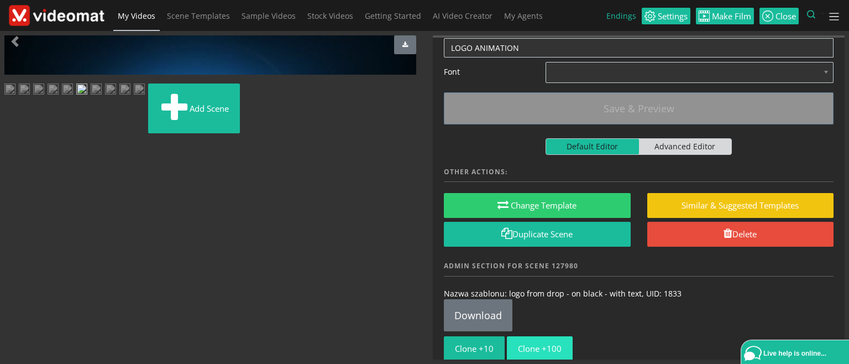
scroll to position [108, 0]
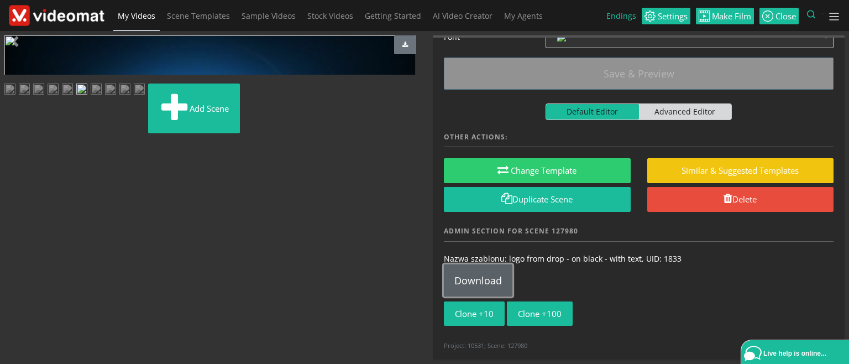
click at [498, 278] on link "Download" at bounding box center [478, 280] width 69 height 32
click at [102, 97] on img at bounding box center [96, 90] width 11 height 14
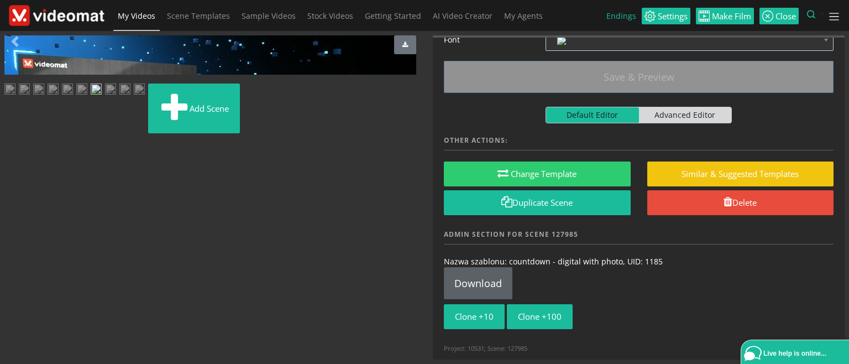
scroll to position [133, 0]
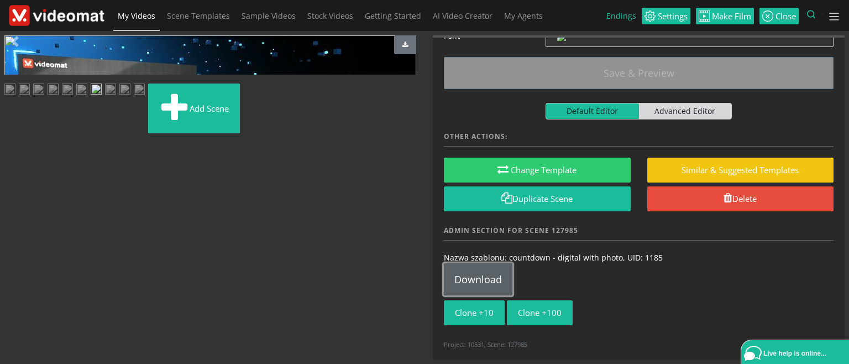
click at [471, 279] on link "Download" at bounding box center [478, 279] width 69 height 32
click at [116, 97] on img at bounding box center [110, 90] width 11 height 14
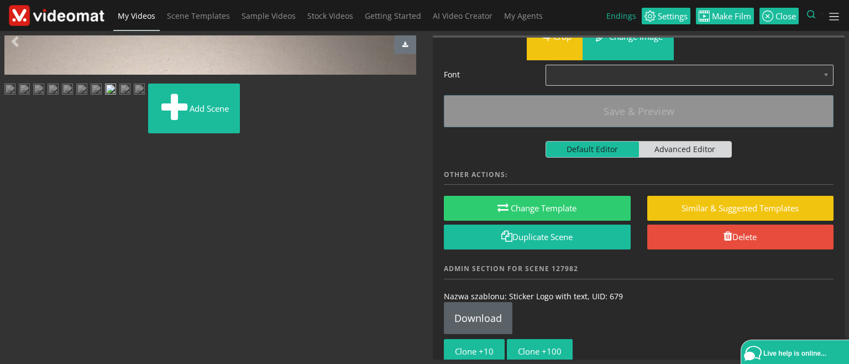
scroll to position [108, 0]
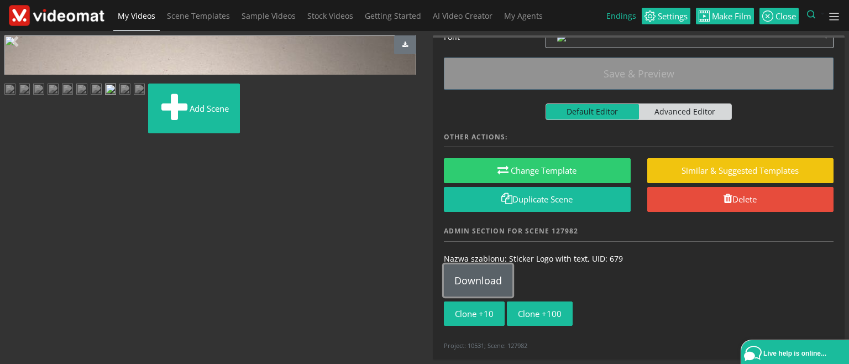
click at [464, 272] on link "Download" at bounding box center [478, 280] width 69 height 32
click at [119, 97] on img at bounding box center [124, 90] width 11 height 14
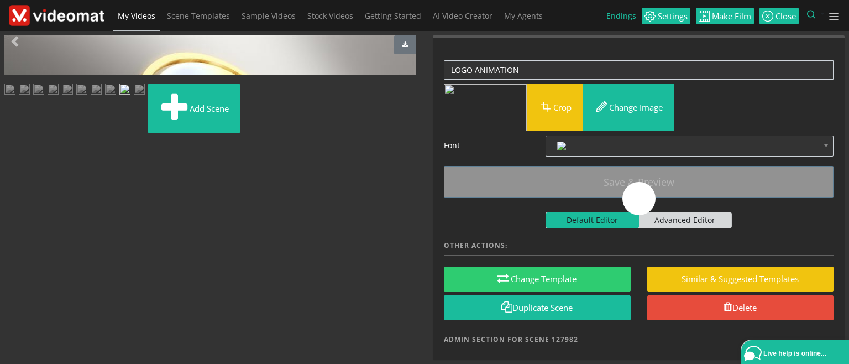
scroll to position [0, 0]
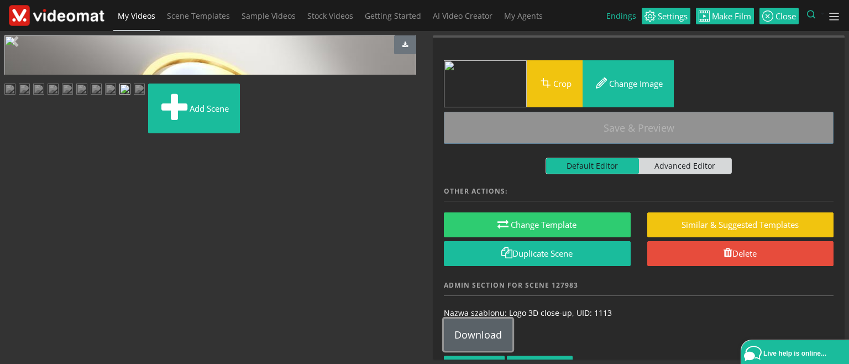
click at [487, 337] on link "Download" at bounding box center [478, 334] width 69 height 32
click at [145, 97] on img at bounding box center [139, 90] width 11 height 14
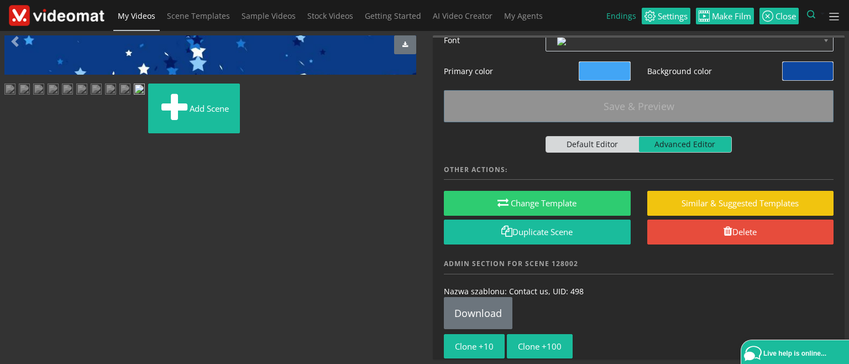
scroll to position [111, 0]
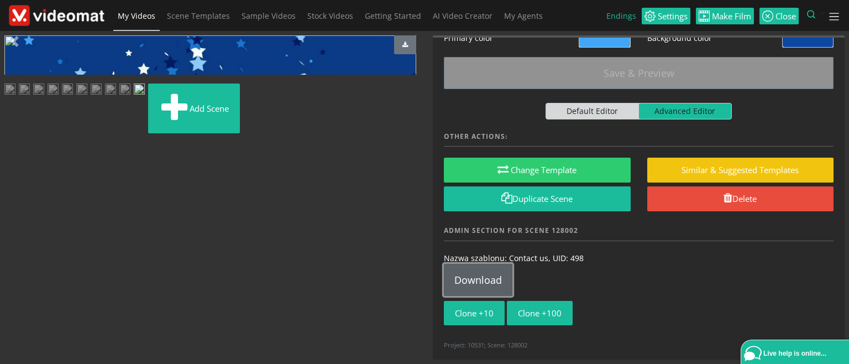
click at [472, 280] on link "Download" at bounding box center [478, 280] width 69 height 32
click at [15, 97] on img at bounding box center [9, 90] width 11 height 14
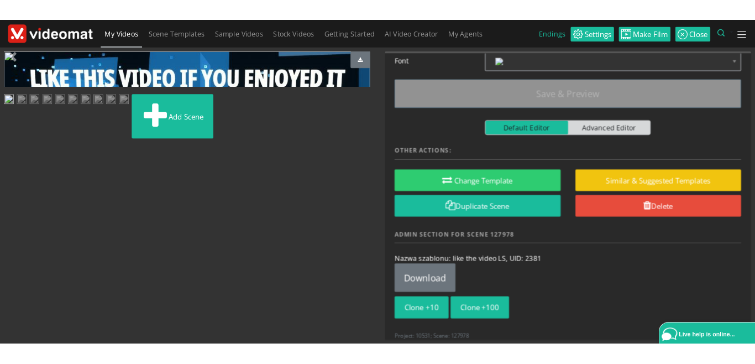
scroll to position [156, 0]
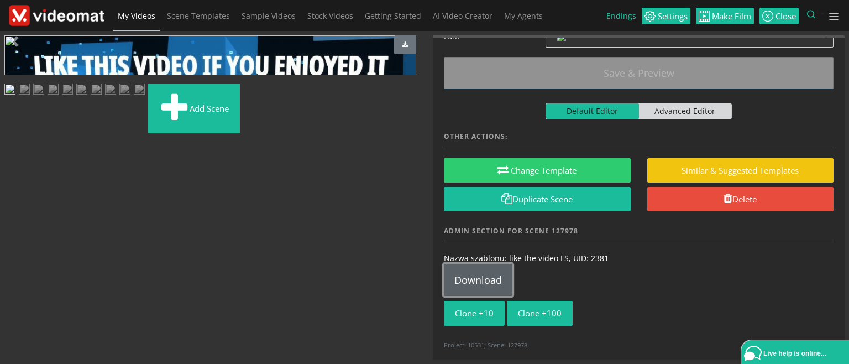
click at [487, 275] on link "Download" at bounding box center [478, 280] width 69 height 32
